Goal: Information Seeking & Learning: Find contact information

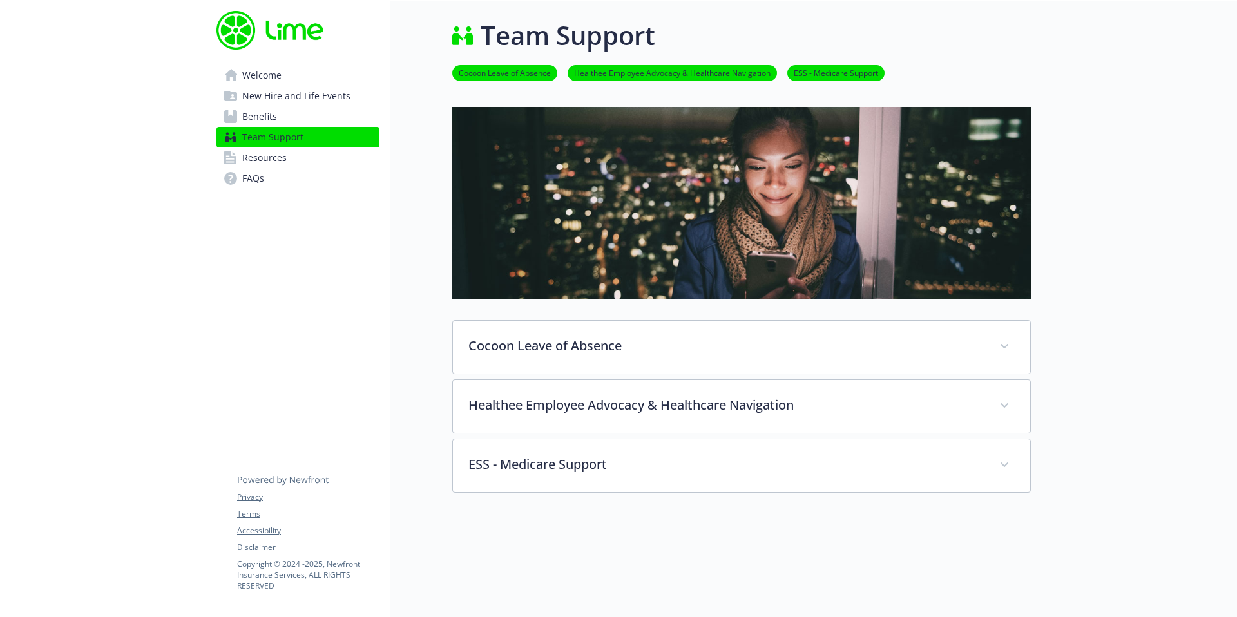
click at [284, 164] on span "Resources" at bounding box center [264, 158] width 44 height 21
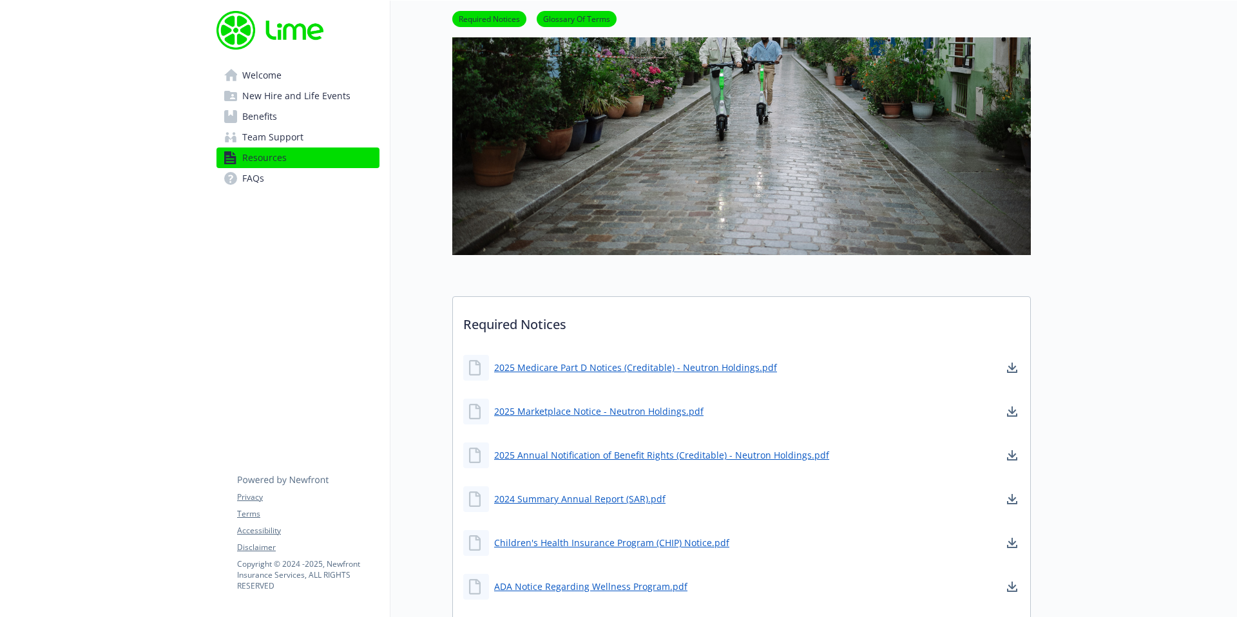
click at [280, 79] on span "Welcome" at bounding box center [261, 75] width 39 height 21
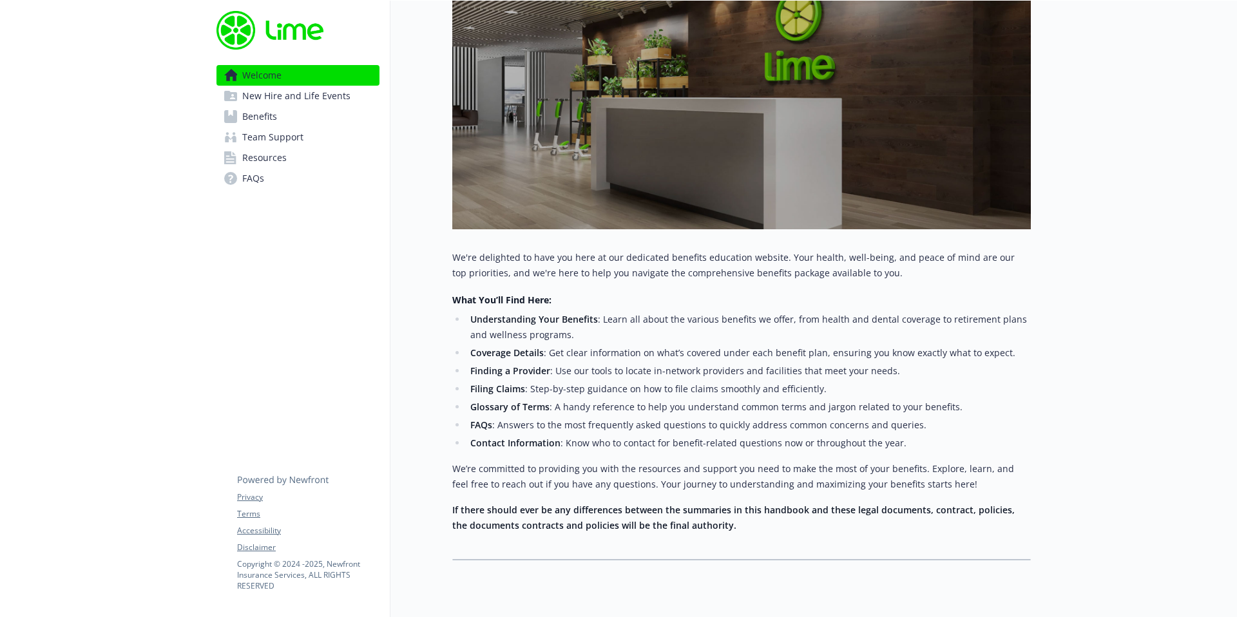
click at [274, 115] on span "Benefits" at bounding box center [259, 116] width 35 height 21
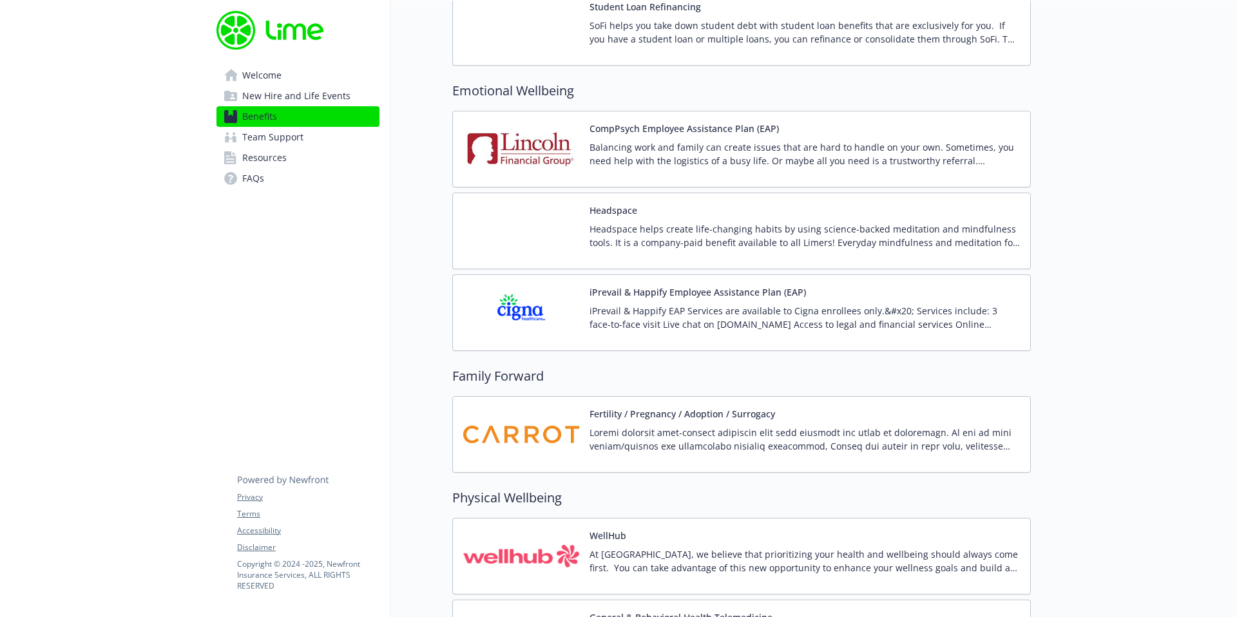
scroll to position [2398, 0]
click at [1021, 163] on div "CompPsych Employee Assistance Plan (EAP) Balancing work and family can create i…" at bounding box center [741, 148] width 579 height 77
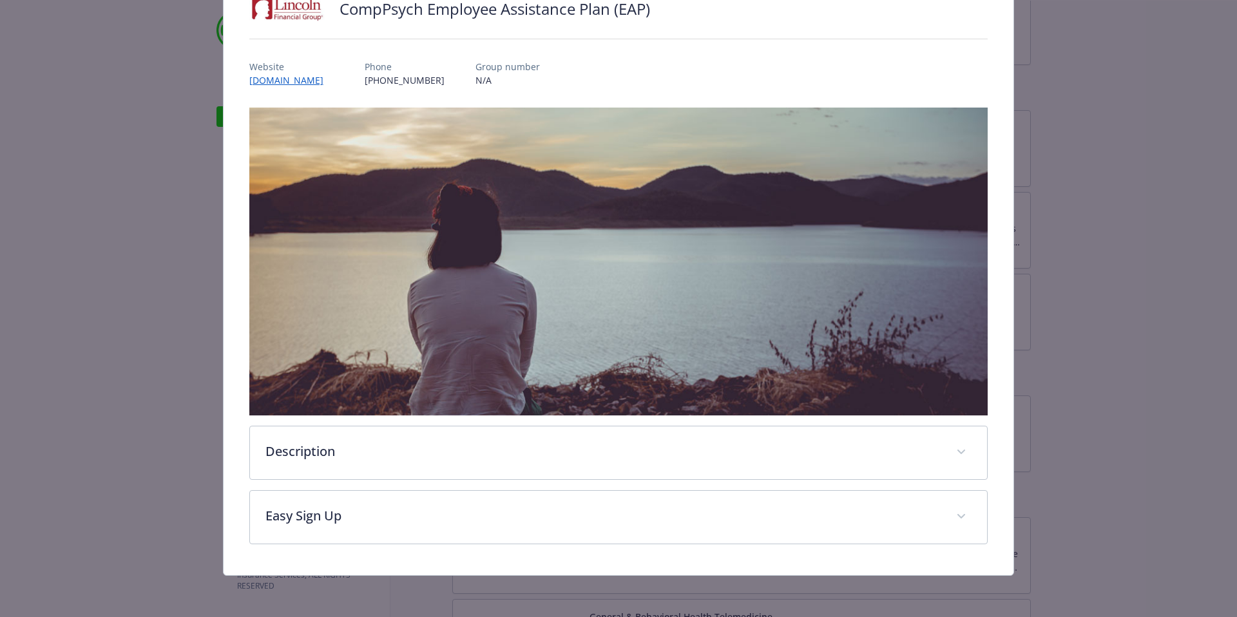
scroll to position [117, 0]
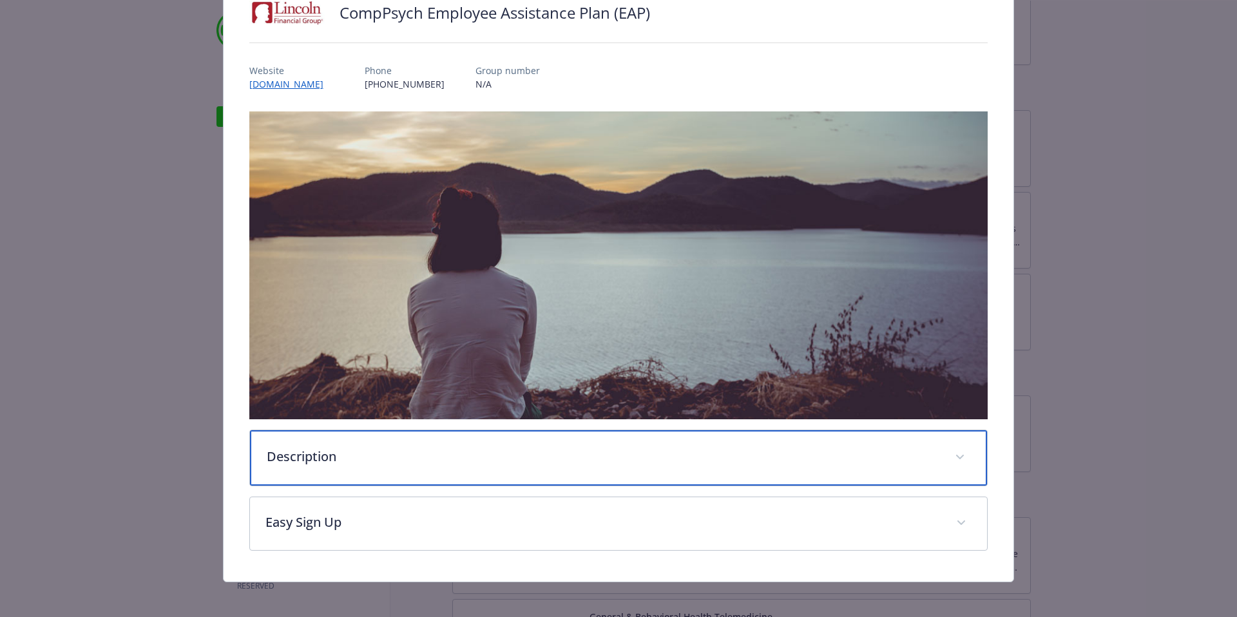
click at [474, 469] on div "Description" at bounding box center [619, 457] width 738 height 55
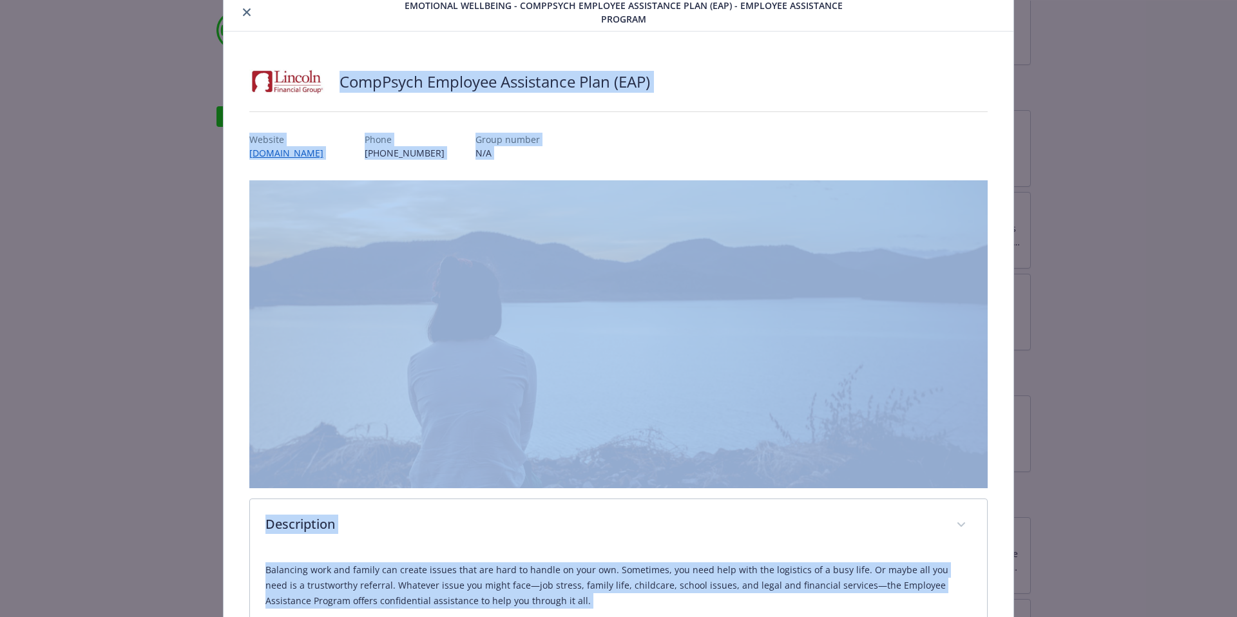
scroll to position [49, 0]
drag, startPoint x: 554, startPoint y: 457, endPoint x: 278, endPoint y: 64, distance: 480.2
click at [278, 64] on div "CompPsych Employee Assistance Plan (EAP) Website [DOMAIN_NAME] Phone [PHONE_NUM…" at bounding box center [618, 456] width 739 height 789
copy div "CompPsych Employee Assistance Plan (EAP) Website [DOMAIN_NAME] Phone [PHONE_NUM…"
click at [371, 37] on div "CompPsych Employee Assistance Plan (EAP) Website [DOMAIN_NAME] Phone [PHONE_NUM…" at bounding box center [619, 456] width 791 height 851
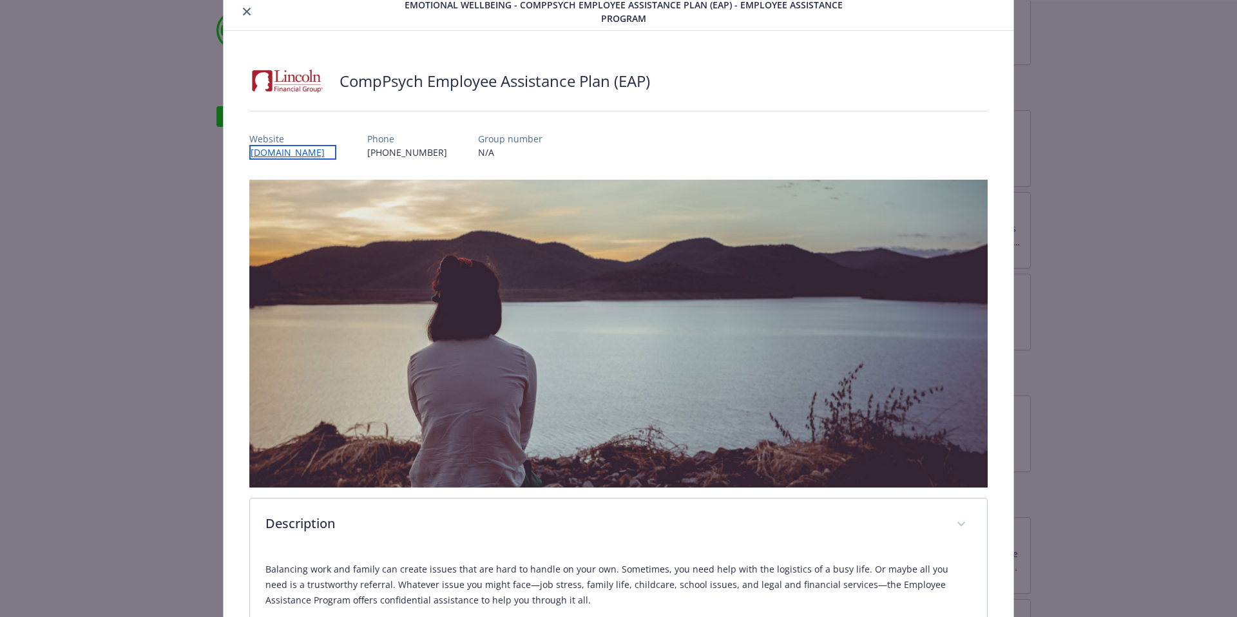
click at [336, 152] on link "[DOMAIN_NAME]" at bounding box center [292, 152] width 87 height 15
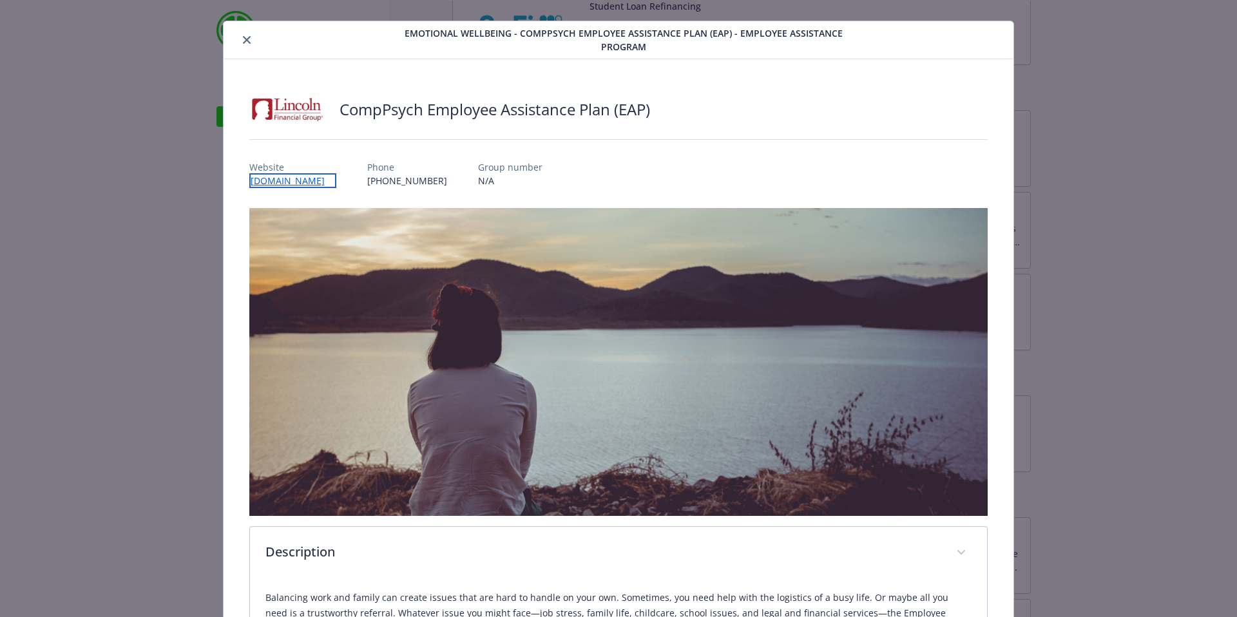
scroll to position [22, 0]
